Goal: Navigation & Orientation: Find specific page/section

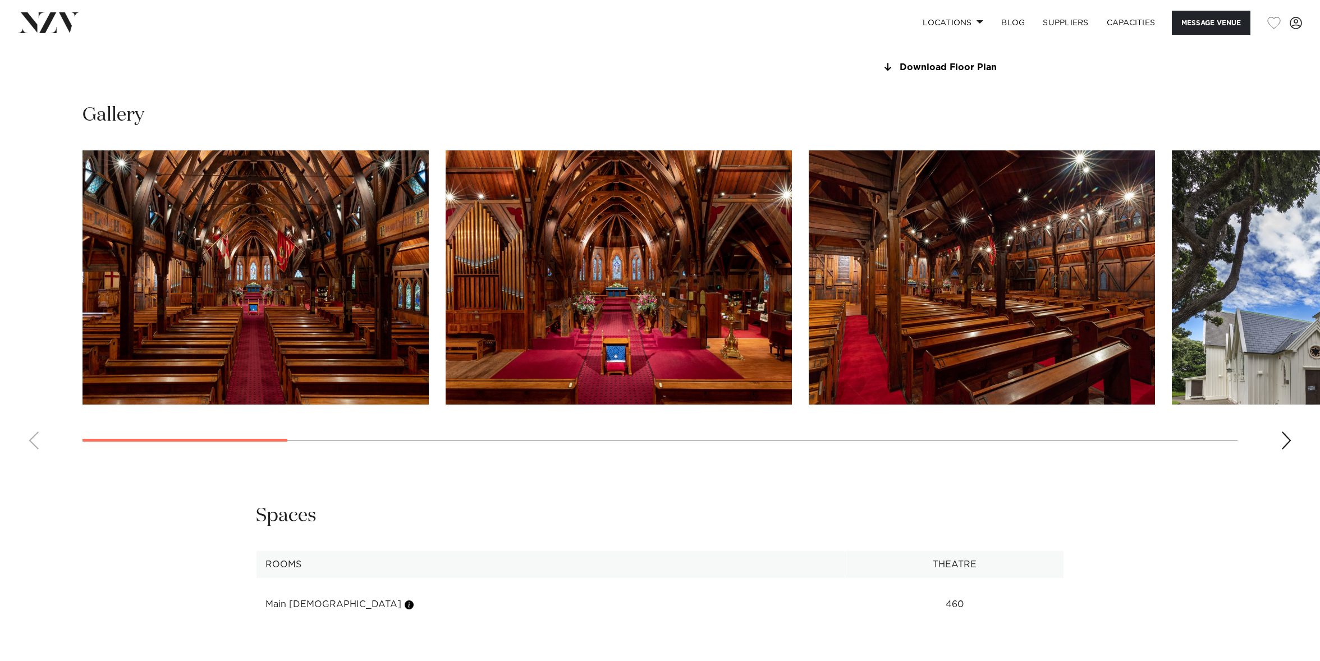
scroll to position [1191, 0]
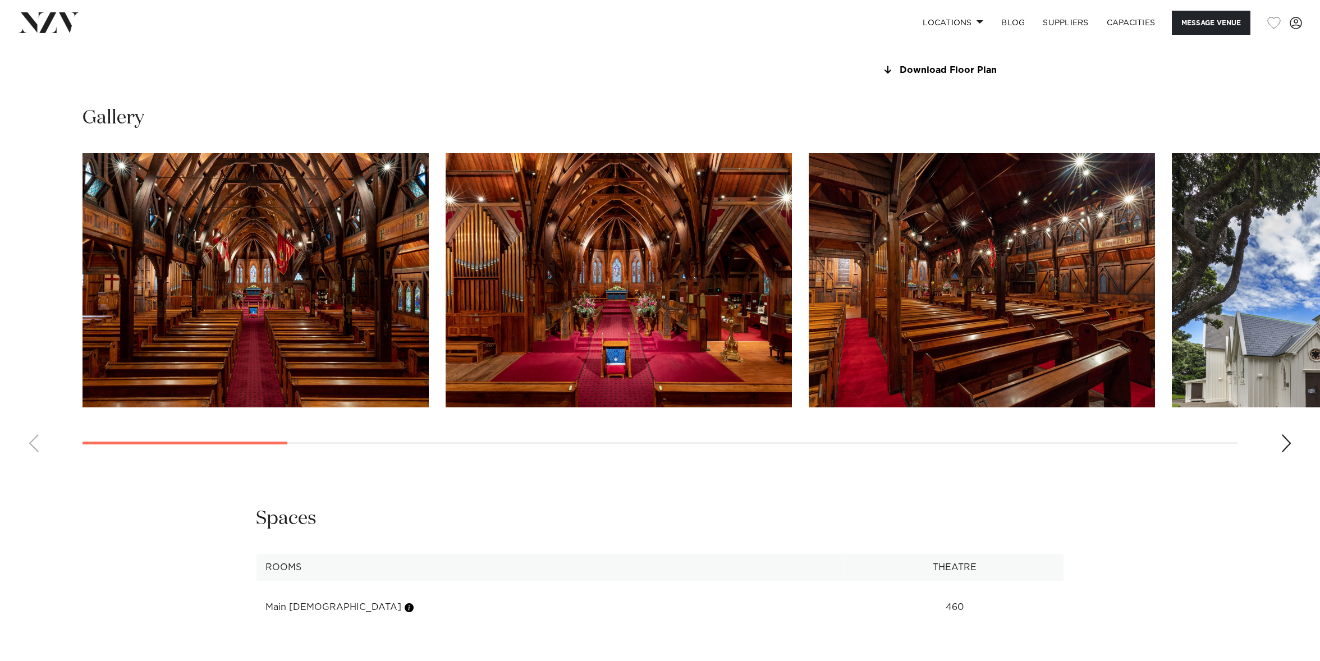
click at [1290, 444] on div "Next slide" at bounding box center [1286, 444] width 11 height 18
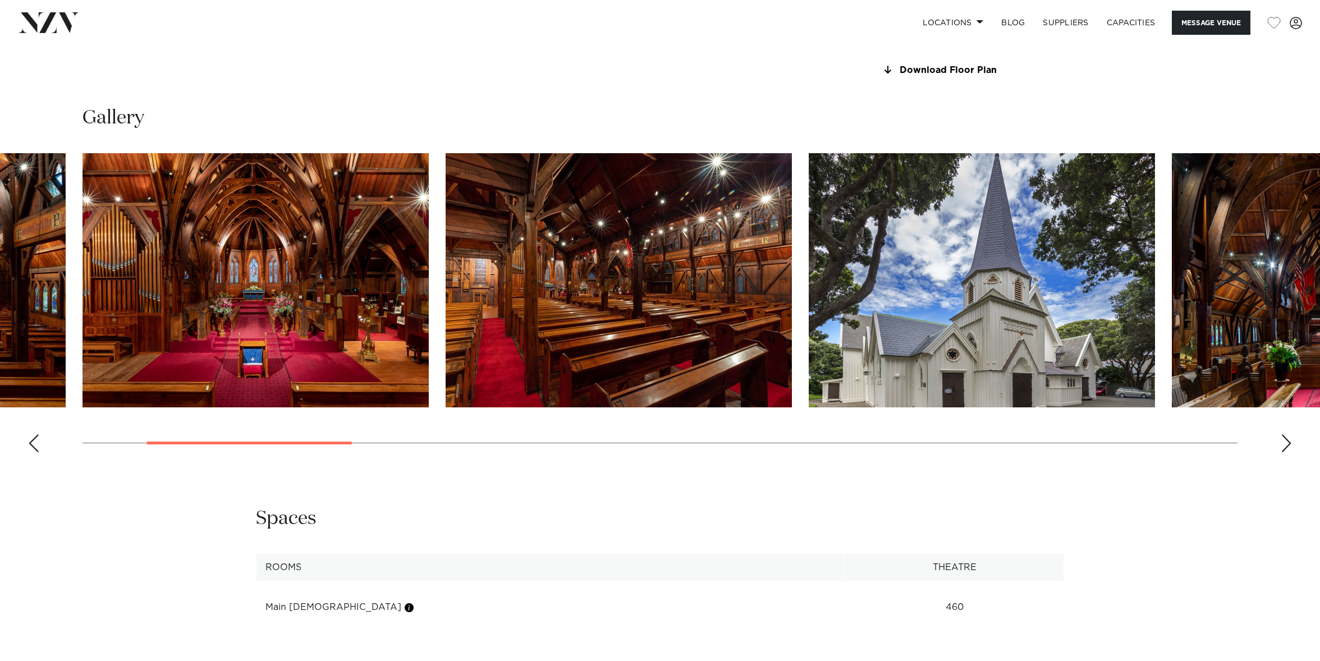
click at [1290, 444] on div "Next slide" at bounding box center [1286, 444] width 11 height 18
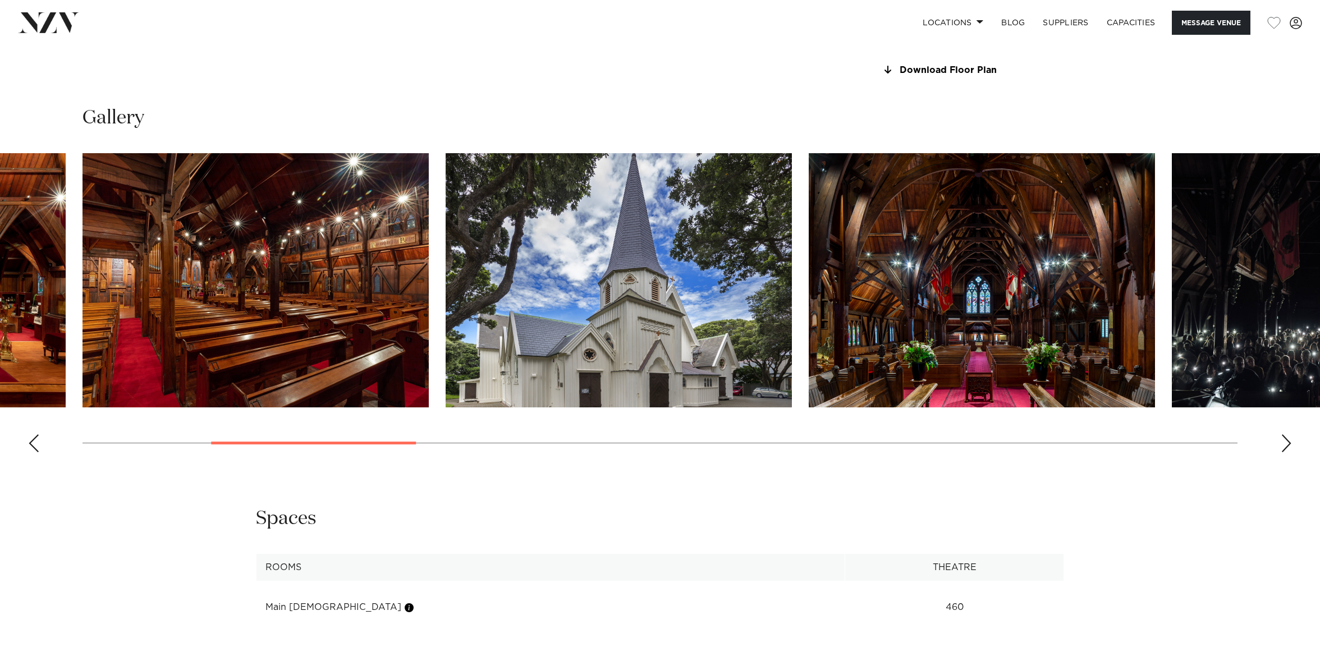
click at [1290, 444] on div "Next slide" at bounding box center [1286, 444] width 11 height 18
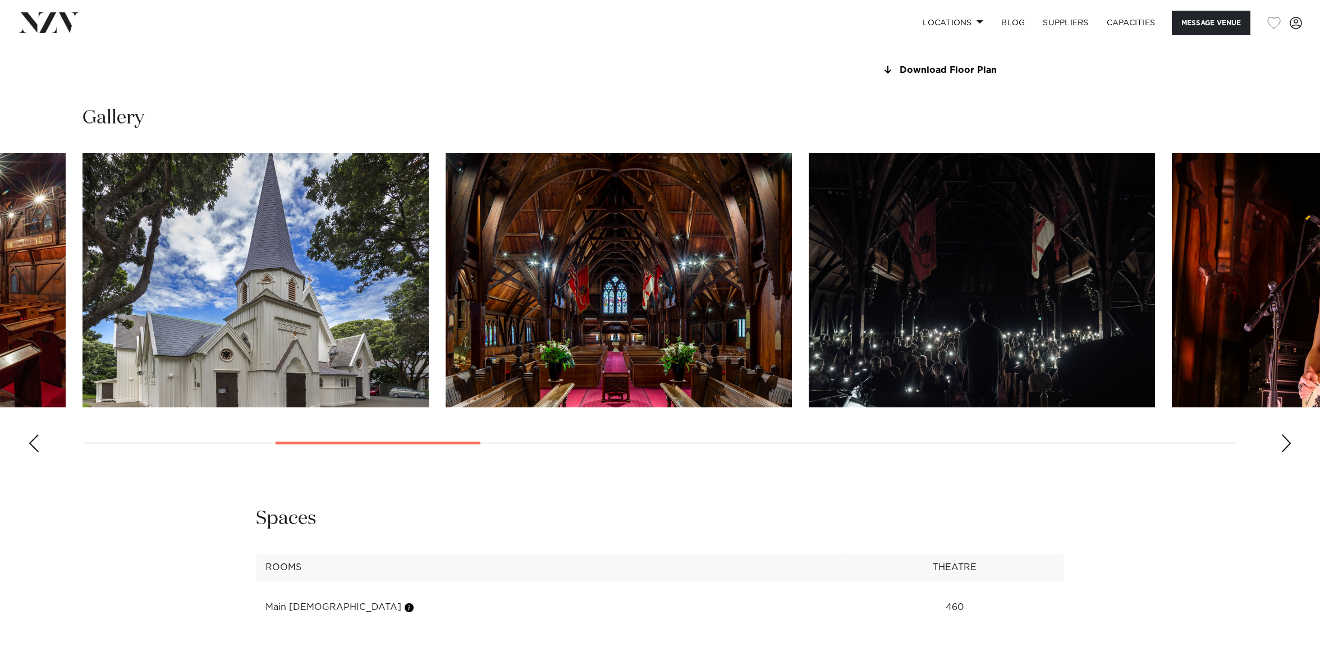
click at [1290, 444] on div "Next slide" at bounding box center [1286, 444] width 11 height 18
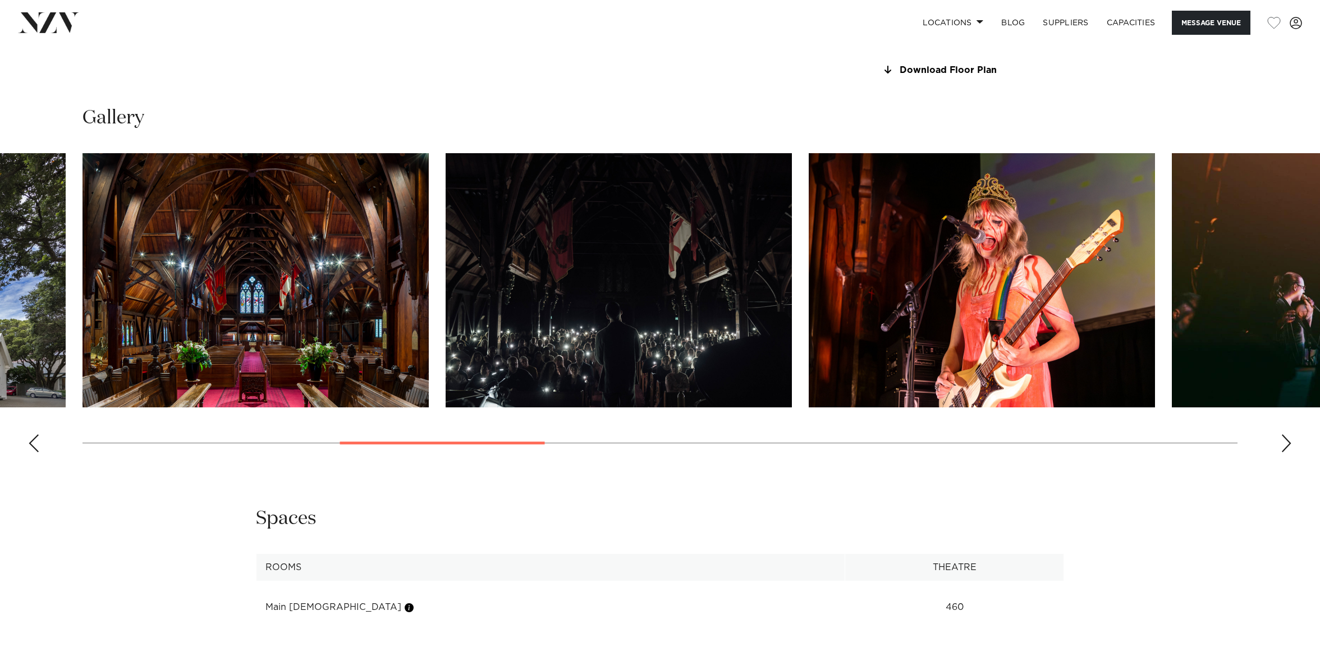
click at [1290, 444] on div "Next slide" at bounding box center [1286, 444] width 11 height 18
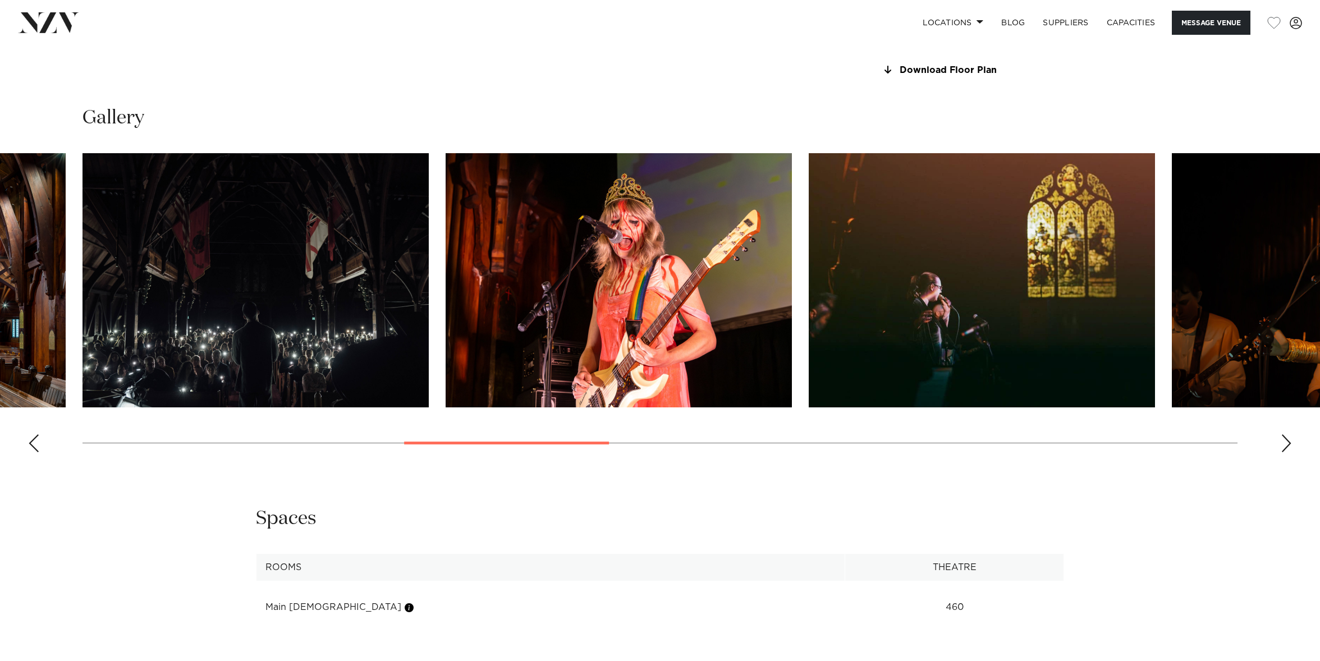
click at [1290, 444] on div "Next slide" at bounding box center [1286, 444] width 11 height 18
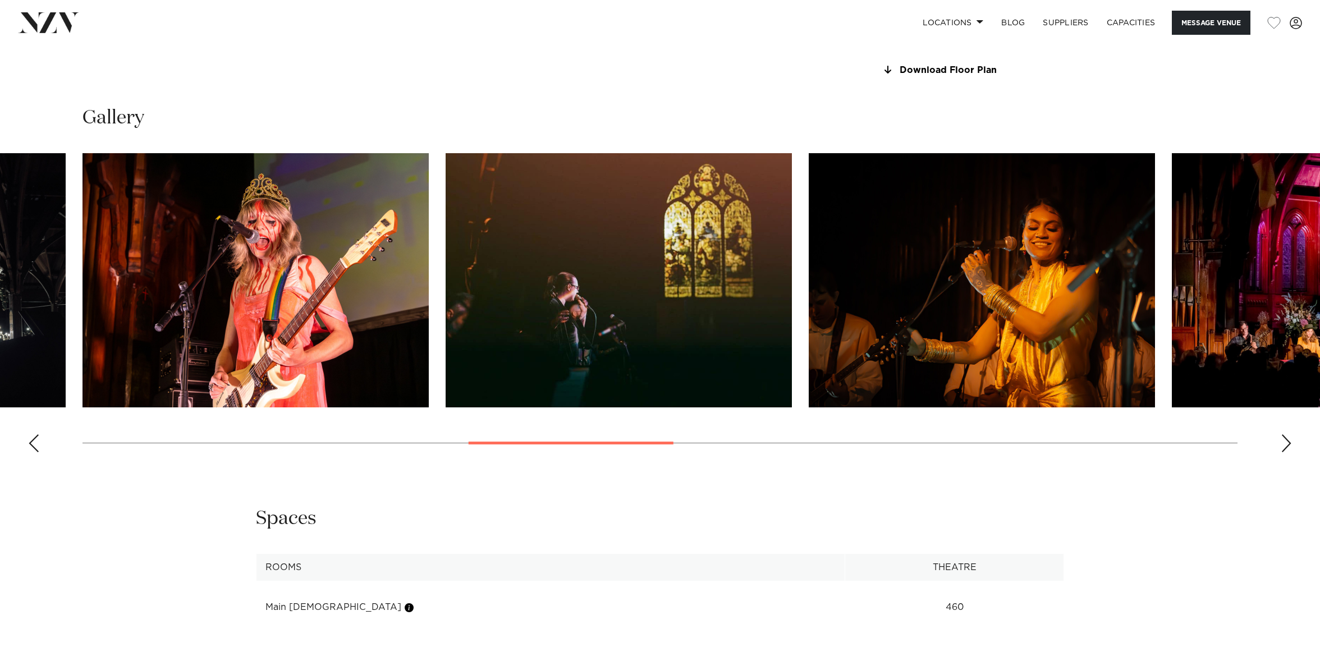
click at [1290, 444] on div "Next slide" at bounding box center [1286, 444] width 11 height 18
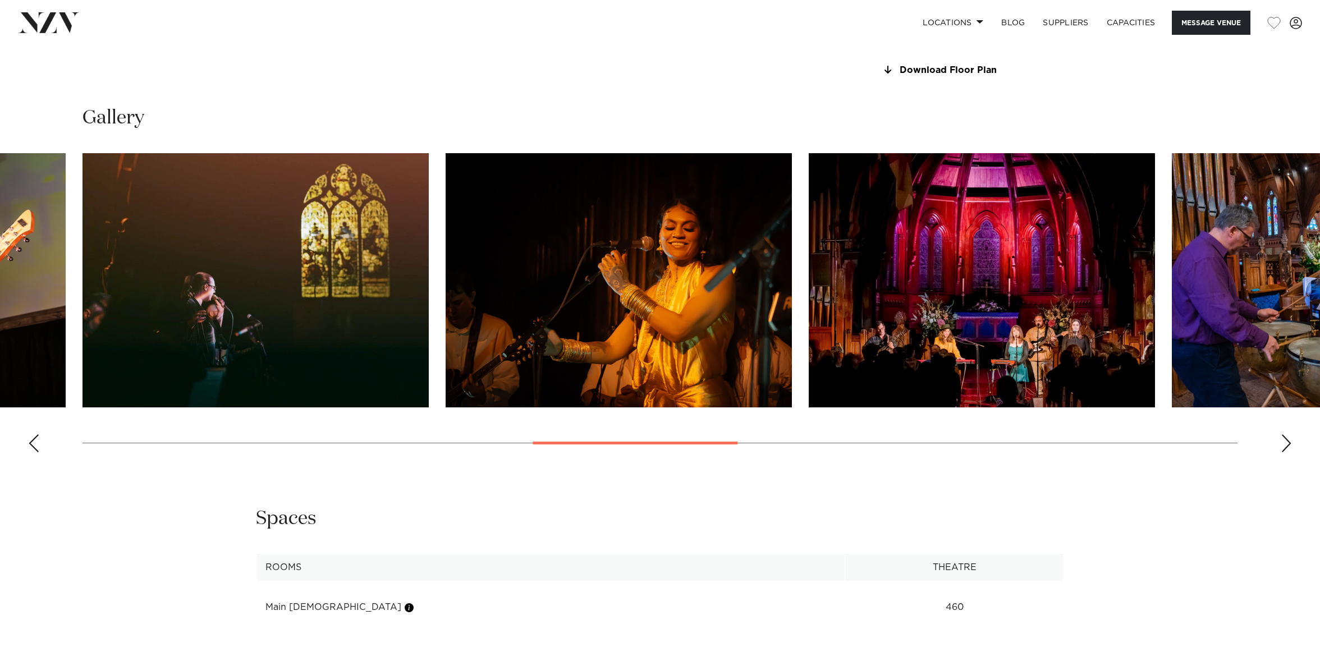
click at [1290, 444] on div "Next slide" at bounding box center [1286, 444] width 11 height 18
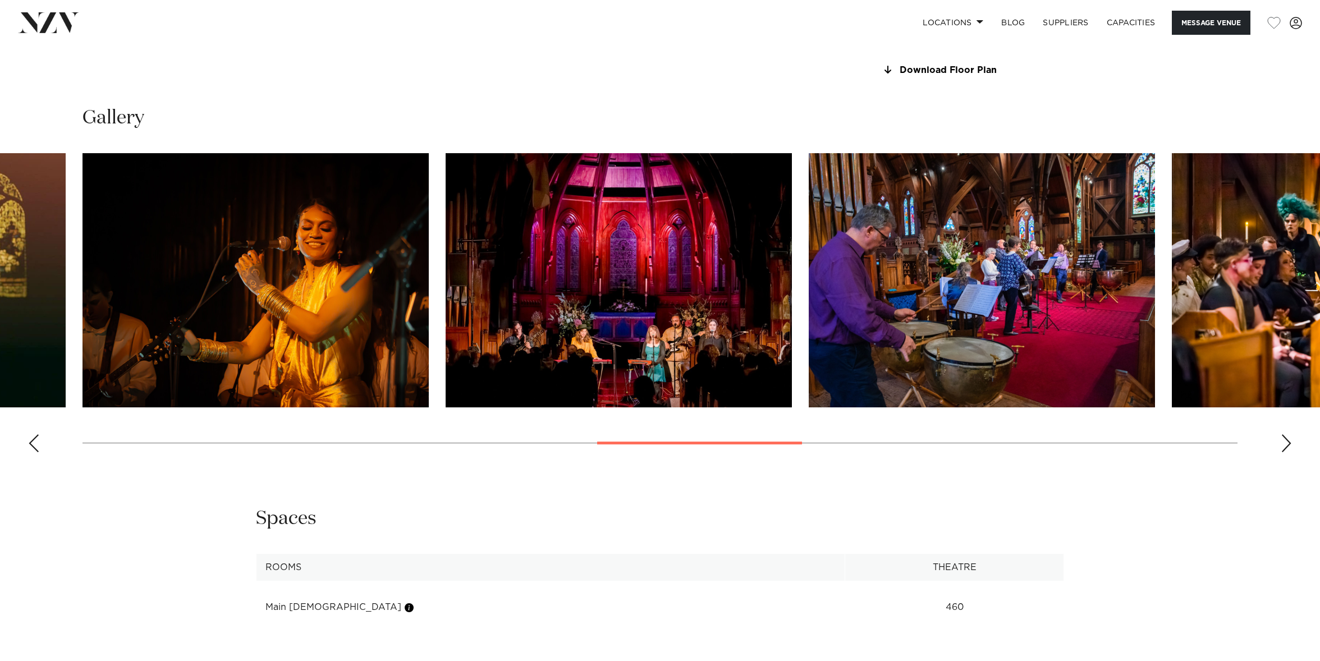
click at [1290, 444] on div "Next slide" at bounding box center [1286, 444] width 11 height 18
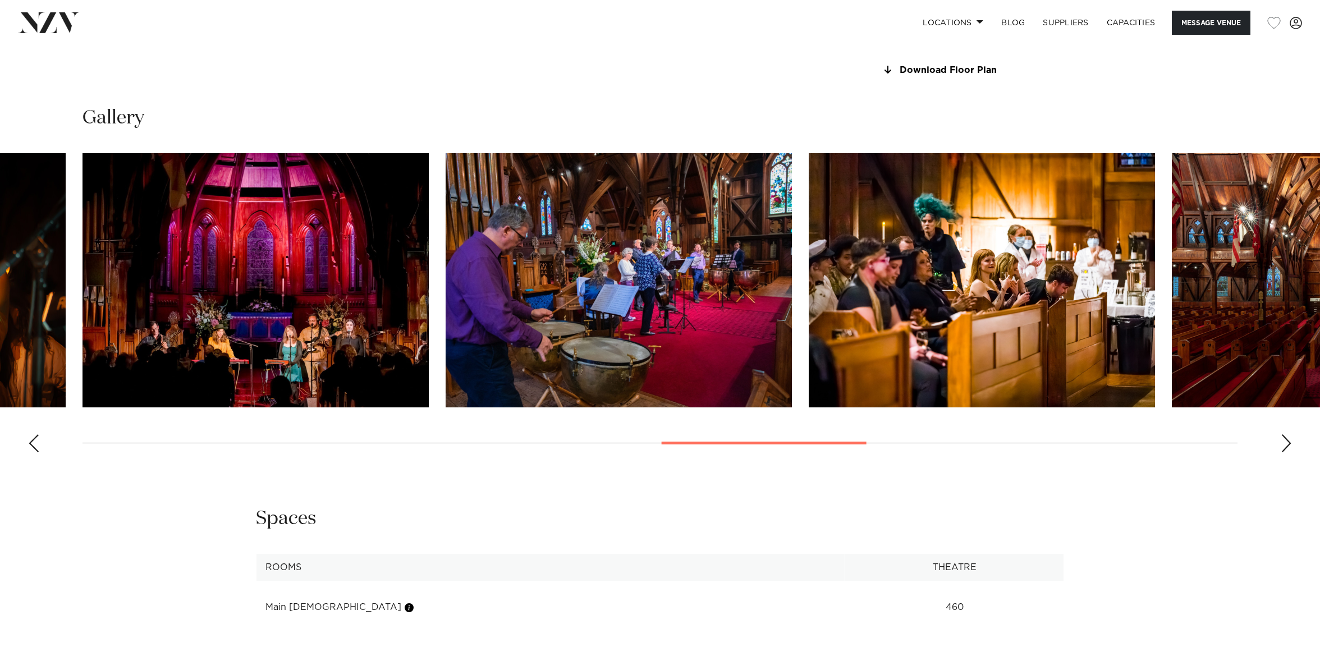
click at [1290, 444] on div "Next slide" at bounding box center [1286, 444] width 11 height 18
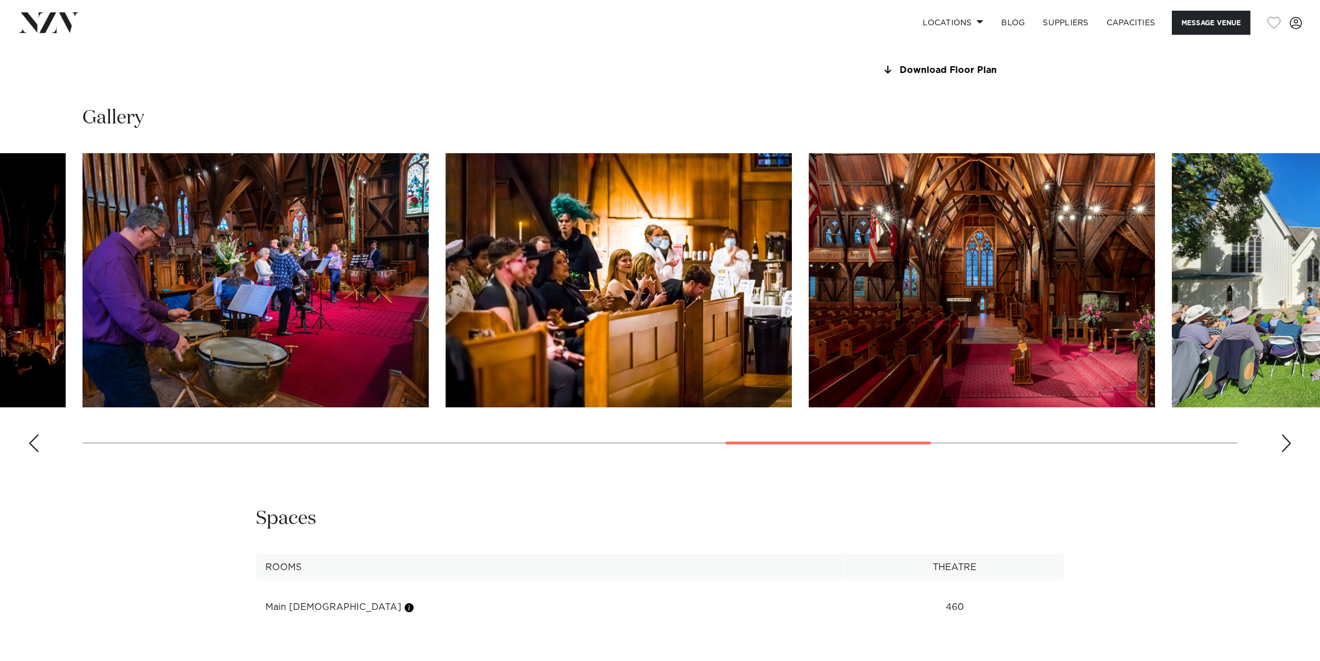
click at [1290, 444] on div "Next slide" at bounding box center [1286, 444] width 11 height 18
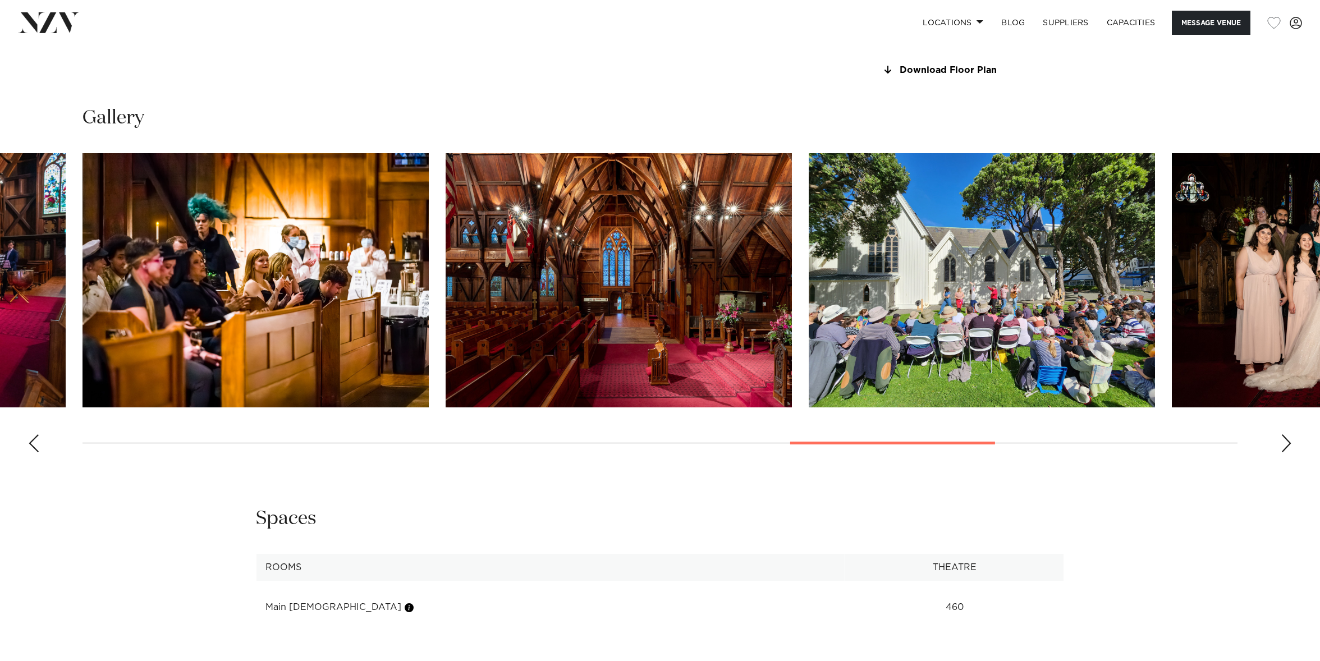
click at [1290, 444] on div "Next slide" at bounding box center [1286, 444] width 11 height 18
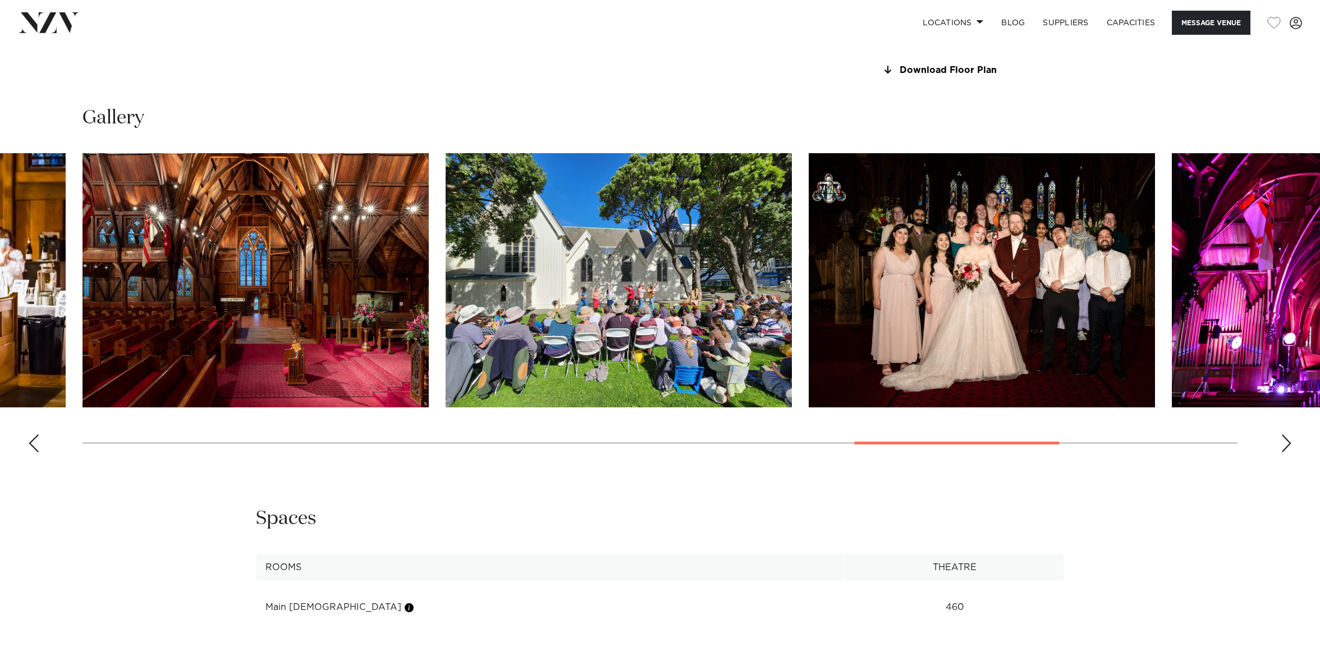
click at [1290, 444] on div "Next slide" at bounding box center [1286, 444] width 11 height 18
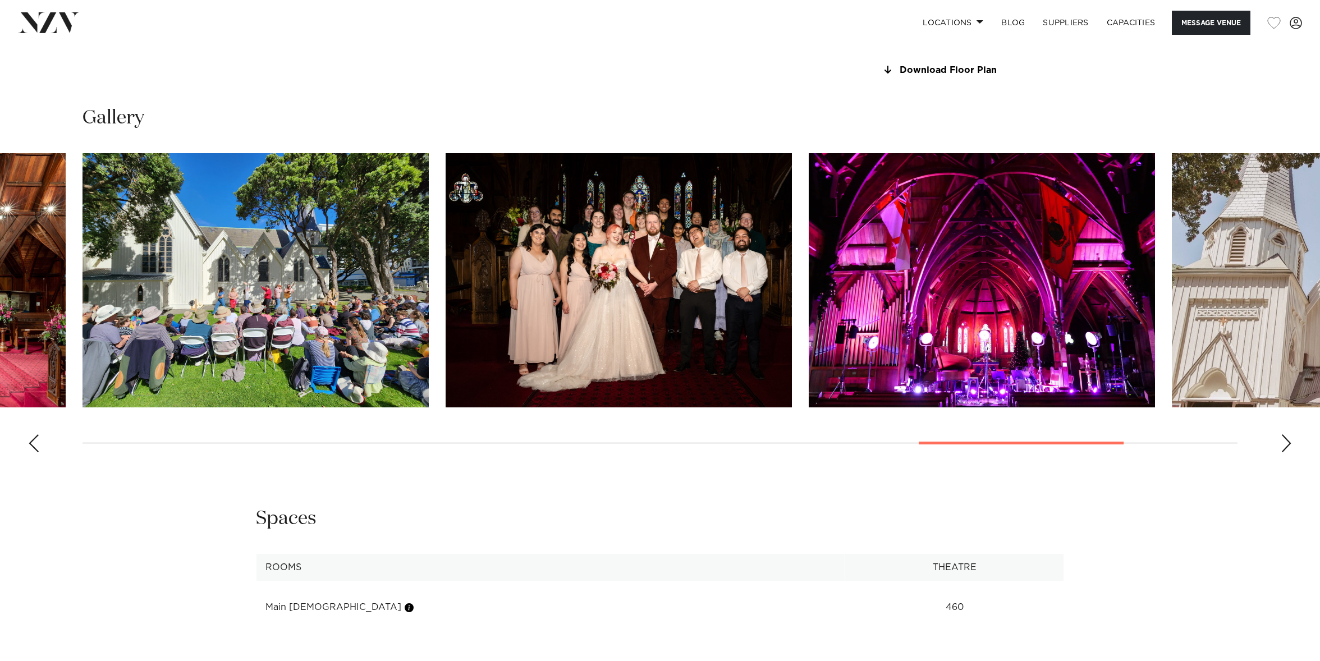
click at [1290, 444] on div "Next slide" at bounding box center [1286, 444] width 11 height 18
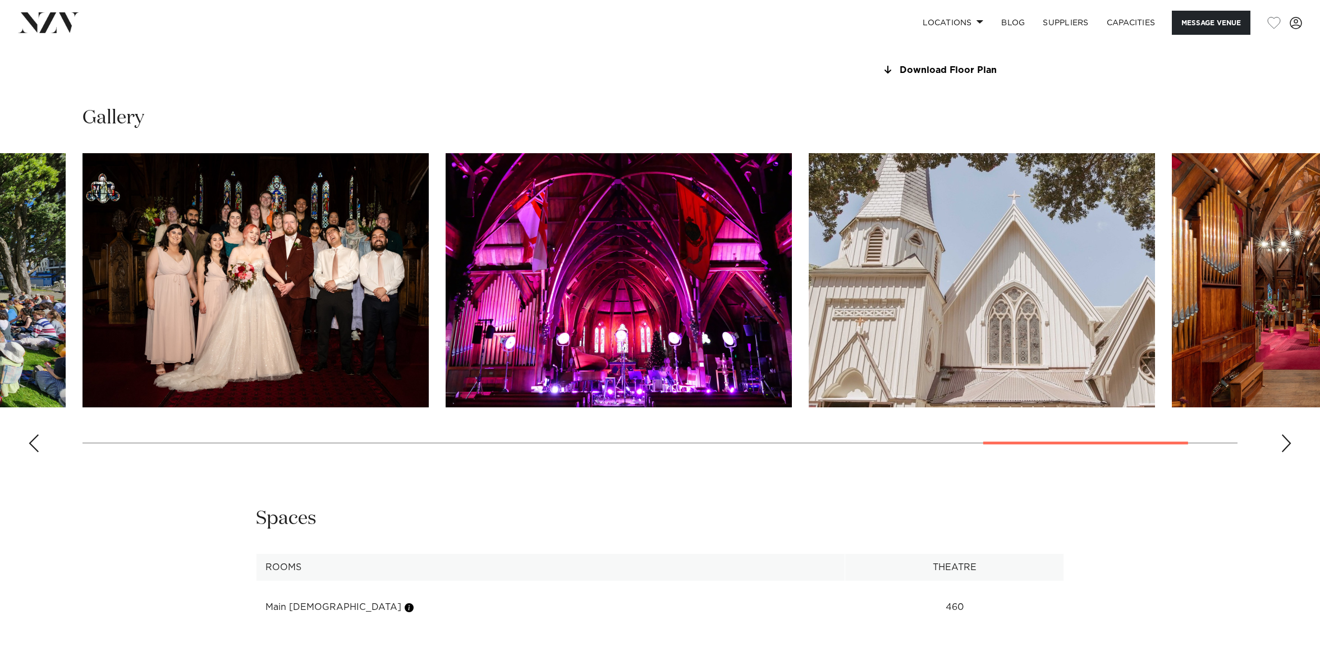
click at [1290, 444] on div "Next slide" at bounding box center [1286, 444] width 11 height 18
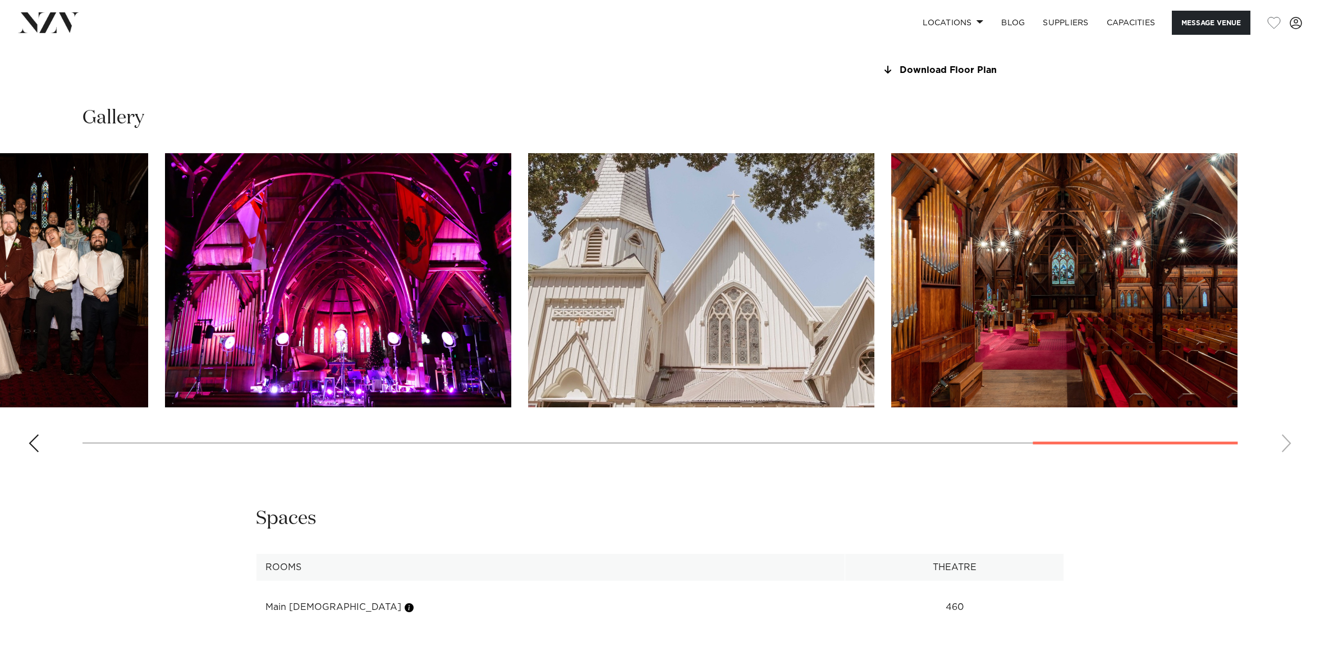
click at [1290, 444] on swiper-container at bounding box center [660, 307] width 1320 height 308
